Goal: Find specific page/section: Find specific page/section

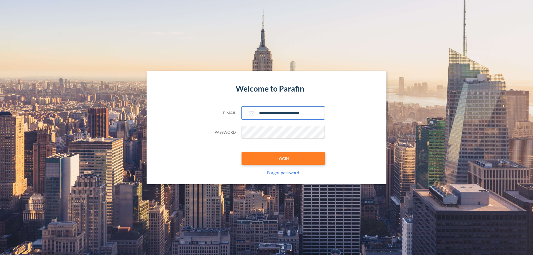
type input "**********"
click at [283, 158] on button "LOGIN" at bounding box center [282, 158] width 83 height 13
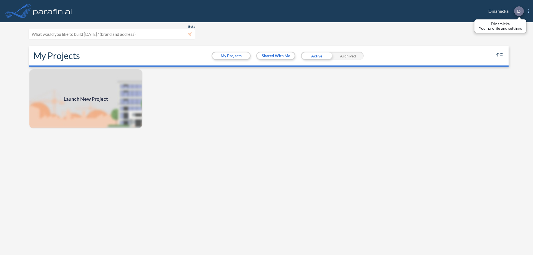
click at [519, 11] on p "D" at bounding box center [518, 11] width 3 height 5
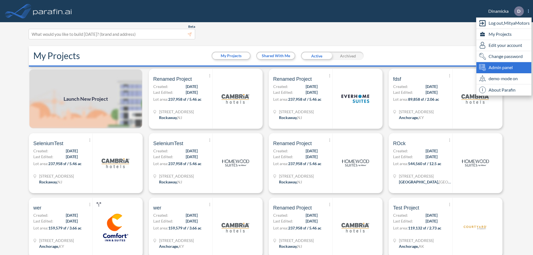
click at [504, 67] on span "Admin panel" at bounding box center [501, 67] width 24 height 7
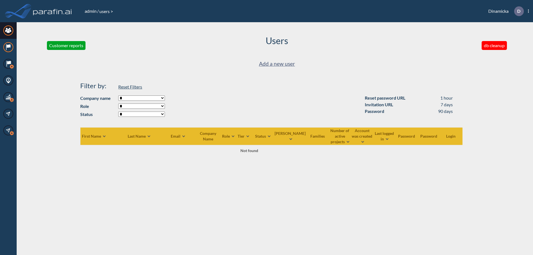
click at [8, 47] on icon at bounding box center [9, 45] width 4 height 3
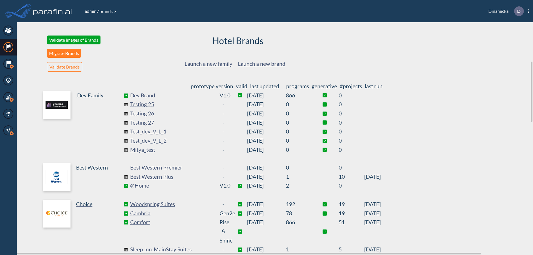
scroll to position [150, 0]
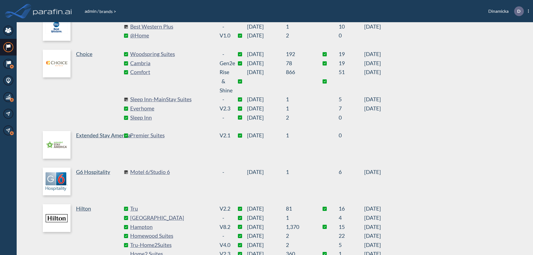
click at [172, 27] on link "Best Western Plus" at bounding box center [171, 26] width 83 height 9
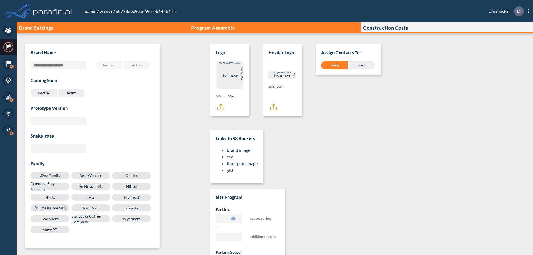
scroll to position [6, 0]
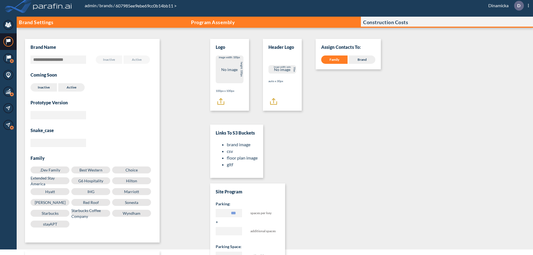
click at [213, 22] on p "Program Assembly" at bounding box center [213, 22] width 44 height 6
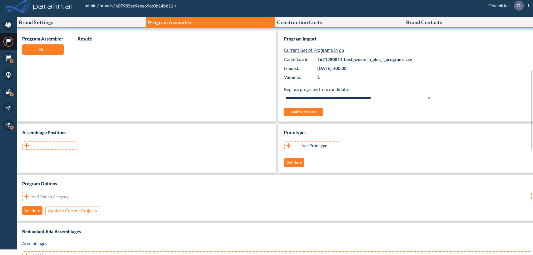
scroll to position [111, 0]
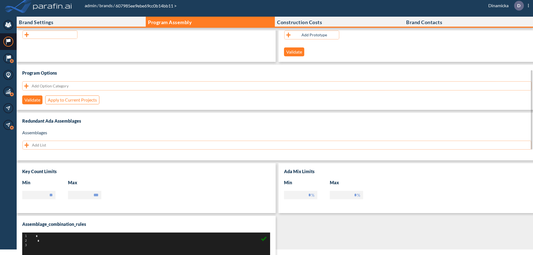
click at [50, 35] on button "button" at bounding box center [49, 35] width 55 height 8
